Goal: Task Accomplishment & Management: Use online tool/utility

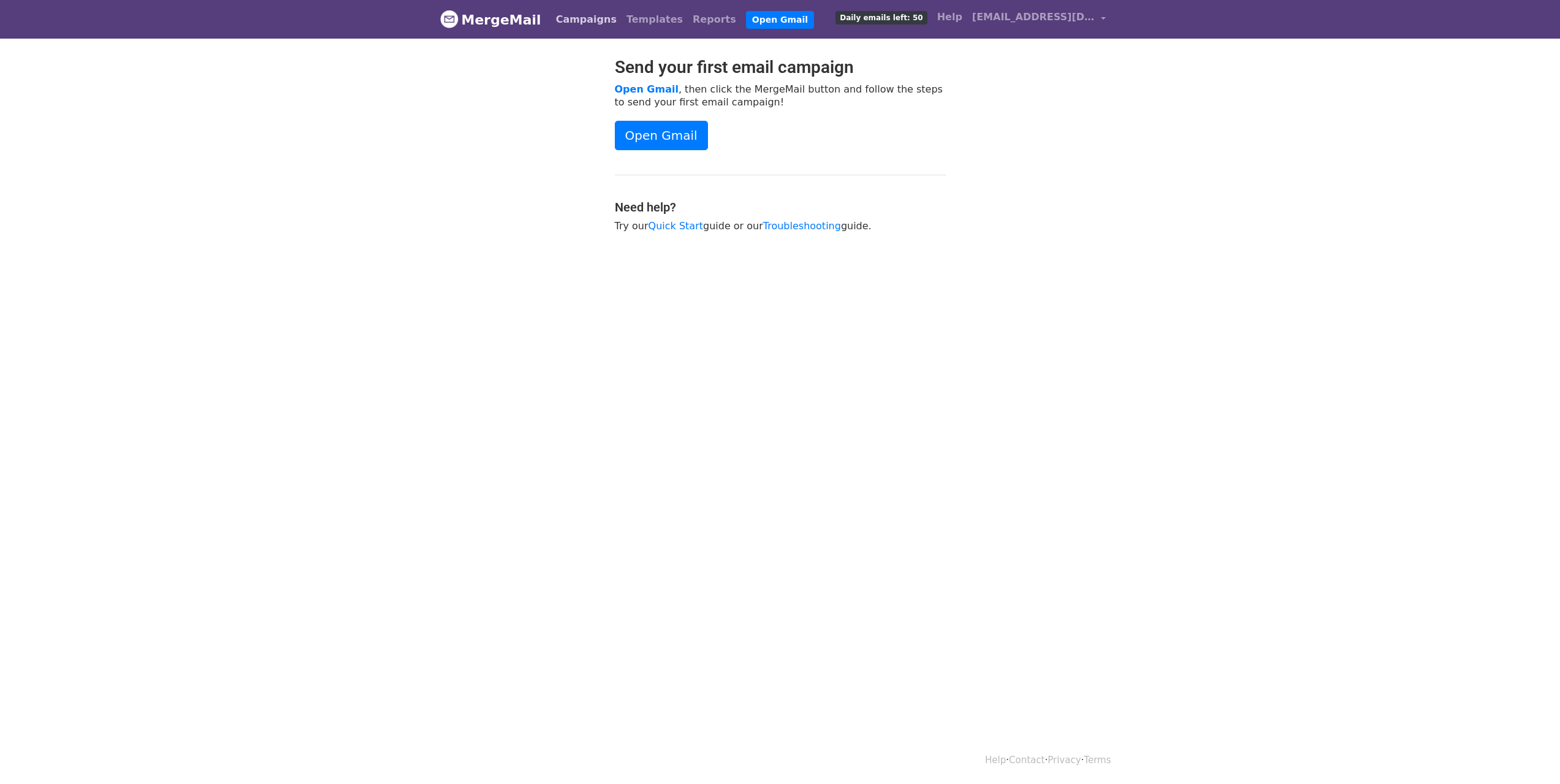
click at [575, 16] on link "Campaigns" at bounding box center [587, 20] width 71 height 24
click at [584, 18] on link "Campaigns" at bounding box center [587, 20] width 71 height 24
click at [587, 24] on link "Campaigns" at bounding box center [587, 20] width 71 height 24
click at [667, 139] on link "Open Gmail" at bounding box center [662, 136] width 93 height 29
click at [684, 237] on div "Send your first email campaign Open Gmail , then click the MergeMail button and…" at bounding box center [780, 150] width 349 height 187
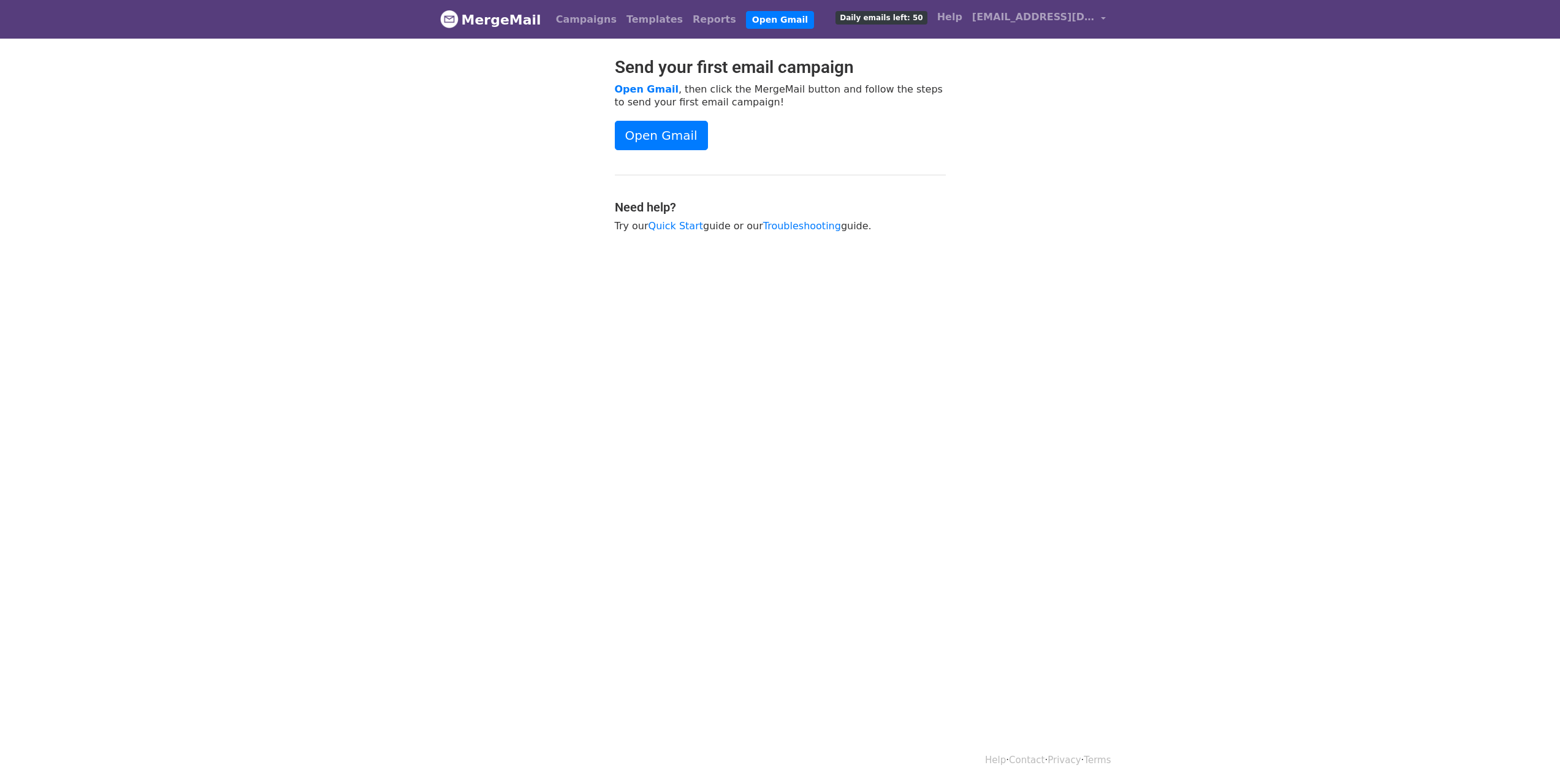
click at [770, 93] on p "Open Gmail , then click the MergeMail button and follow the steps to send your …" at bounding box center [780, 96] width 331 height 26
click at [672, 139] on link "Open Gmail" at bounding box center [662, 136] width 93 height 29
